Goal: Information Seeking & Learning: Learn about a topic

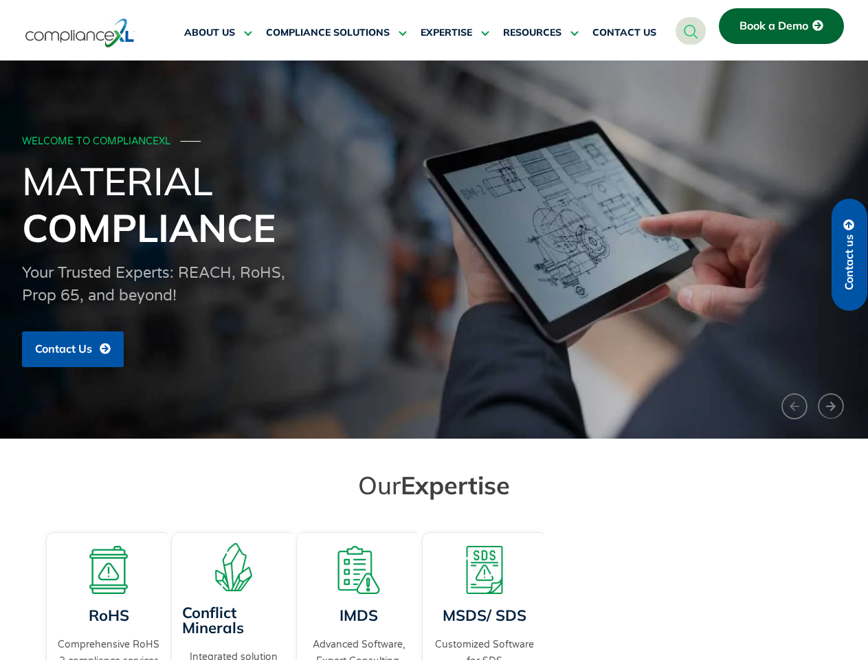
click at [541, 33] on span "RESOURCES" at bounding box center [532, 33] width 58 height 12
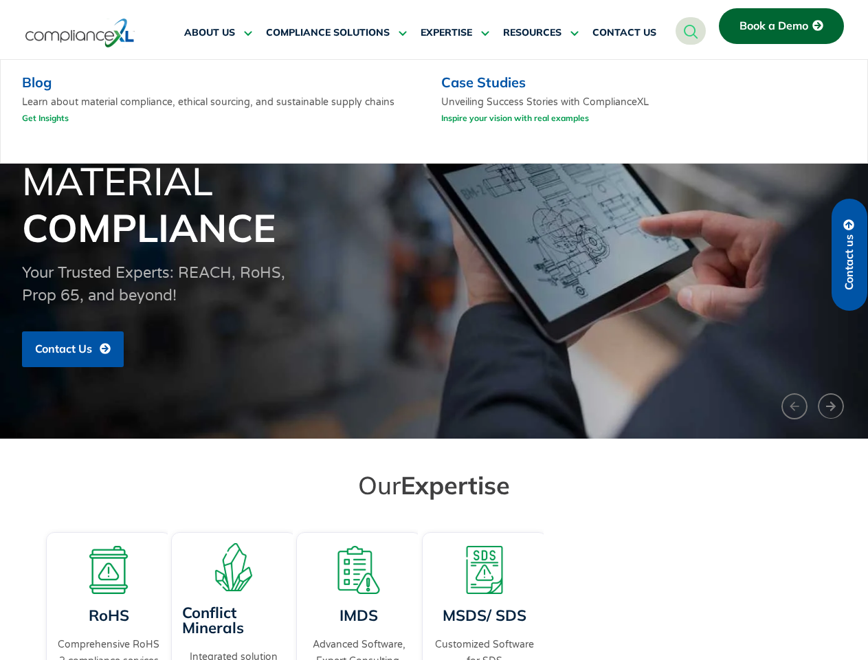
click at [434, 249] on h1 "Material Compliance" at bounding box center [434, 203] width 824 height 93
